Goal: Entertainment & Leisure: Consume media (video, audio)

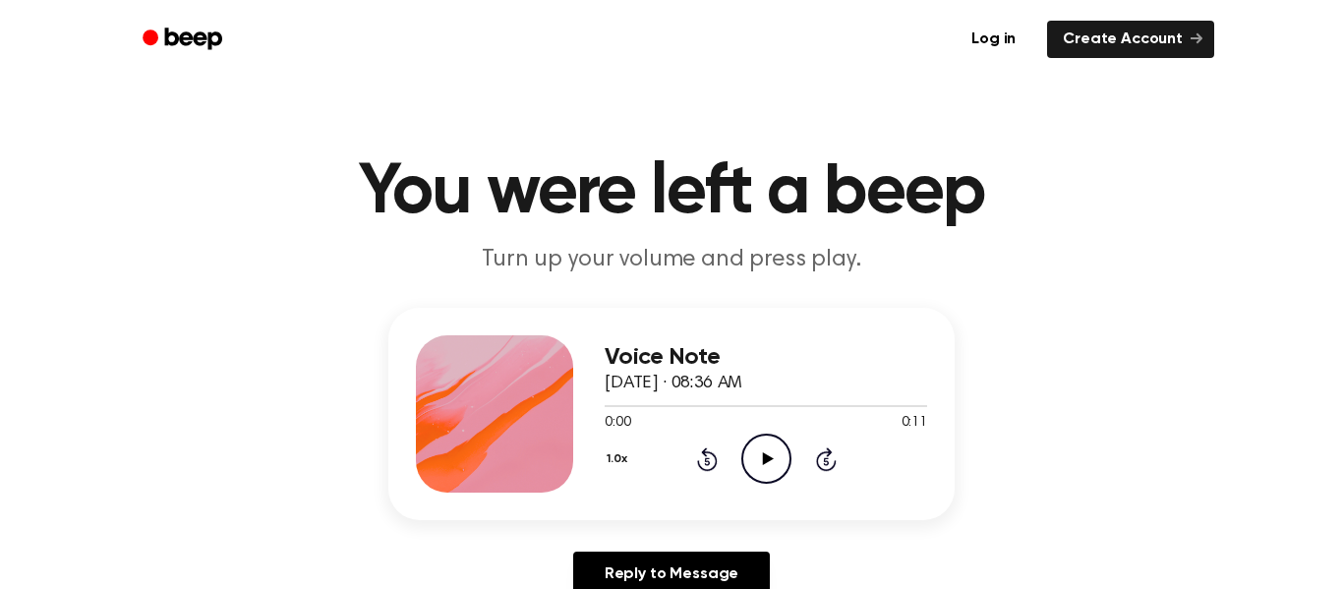
click at [761, 478] on icon "Play Audio" at bounding box center [766, 458] width 50 height 50
click at [751, 473] on icon "Play Audio" at bounding box center [766, 458] width 50 height 50
click at [762, 456] on icon "Play Audio" at bounding box center [766, 458] width 50 height 50
click at [750, 460] on icon "Play Audio" at bounding box center [766, 458] width 50 height 50
click at [761, 448] on icon "Play Audio" at bounding box center [766, 458] width 50 height 50
